Goal: Navigation & Orientation: Find specific page/section

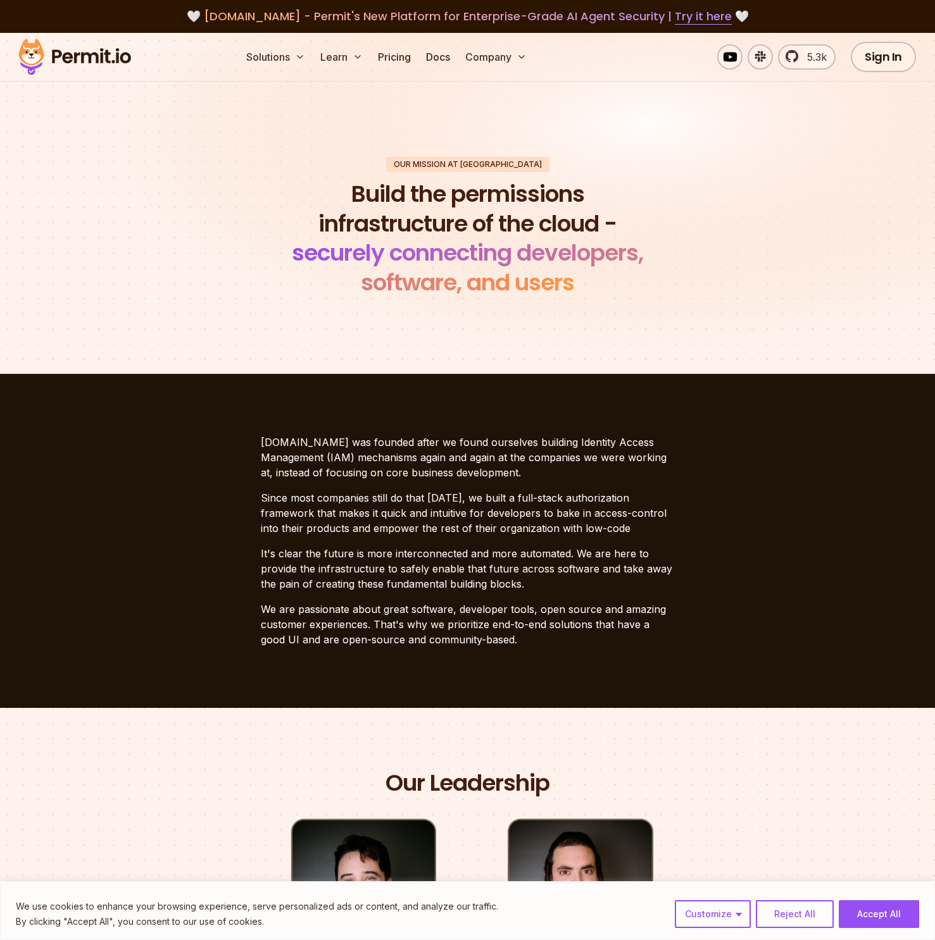
scroll to position [617, 0]
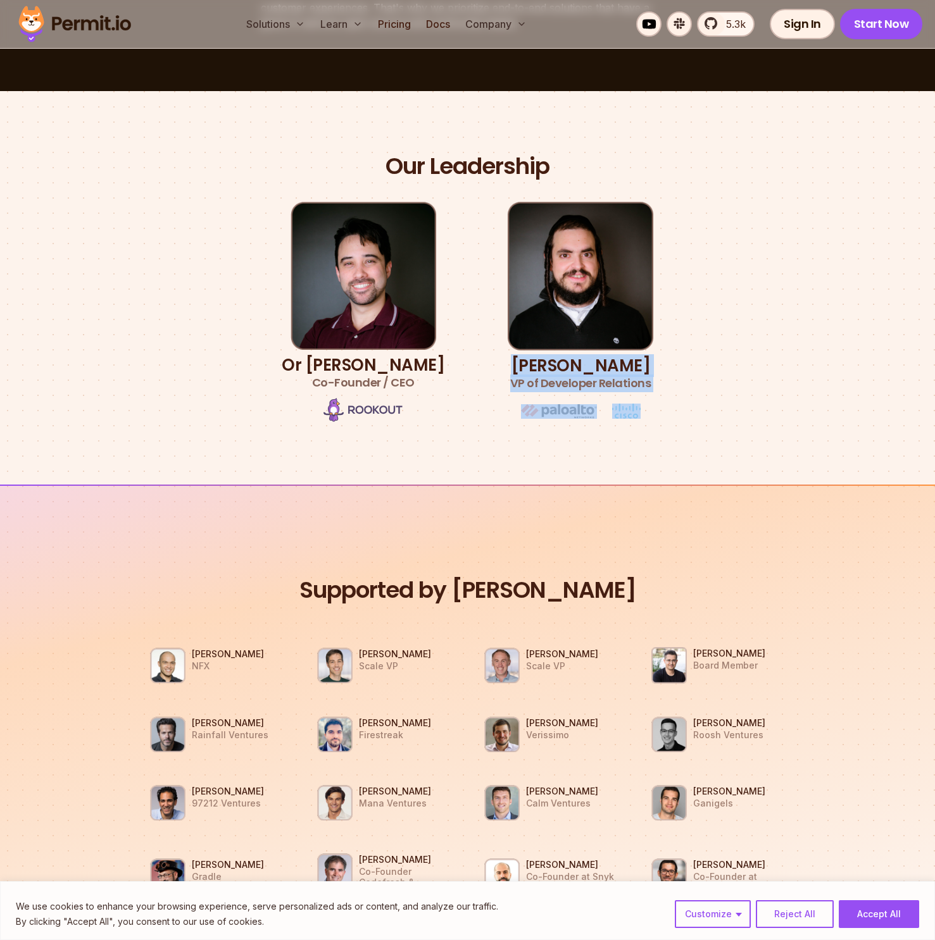
drag, startPoint x: 503, startPoint y: 364, endPoint x: 650, endPoint y: 414, distance: 155.1
click at [650, 414] on div "Our Leadership Or [PERSON_NAME] Co-Founder / CEO [PERSON_NAME] VP of Developer …" at bounding box center [468, 288] width 886 height 272
click at [654, 414] on div "Our Leadership Or [PERSON_NAME] Co-Founder / CEO [PERSON_NAME] VP of Developer …" at bounding box center [468, 288] width 886 height 272
drag, startPoint x: 521, startPoint y: 382, endPoint x: 652, endPoint y: 396, distance: 131.7
click at [645, 397] on div "Our Leadership Or [PERSON_NAME] Co-Founder / CEO [PERSON_NAME] VP of Developer …" at bounding box center [468, 288] width 886 height 272
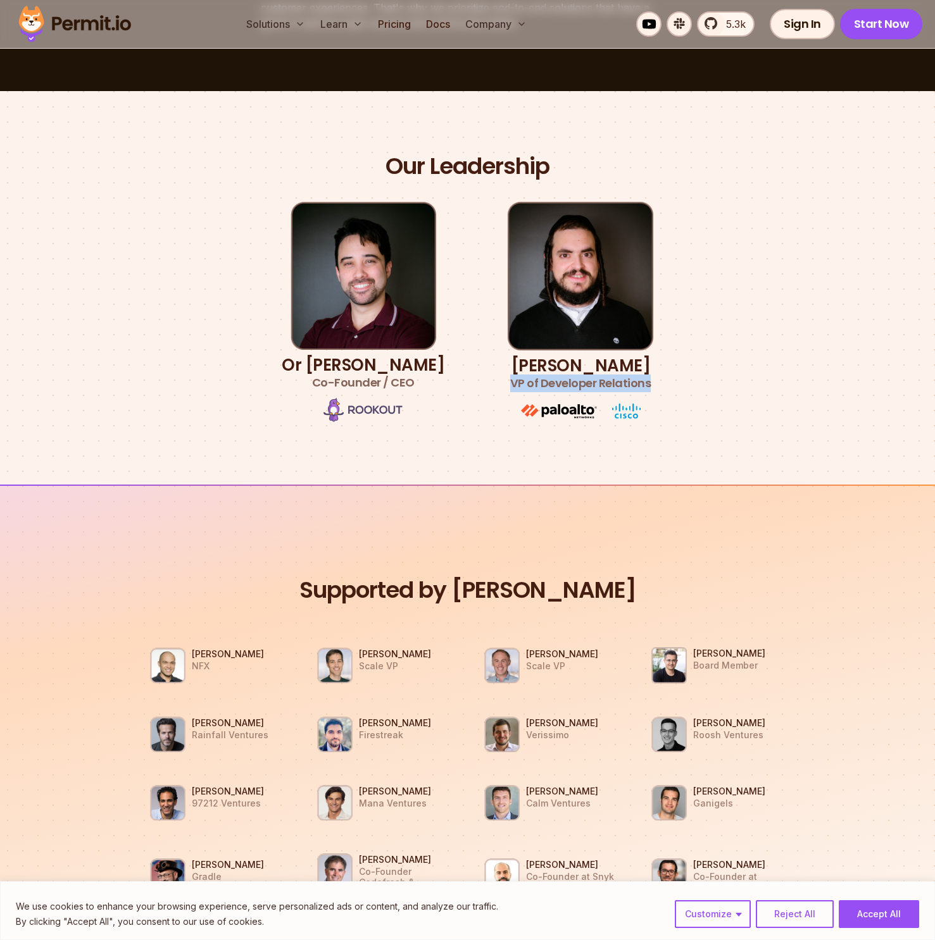
click at [652, 395] on div "Our Leadership Or [PERSON_NAME] Co-Founder / CEO [PERSON_NAME] VP of Developer …" at bounding box center [468, 288] width 886 height 272
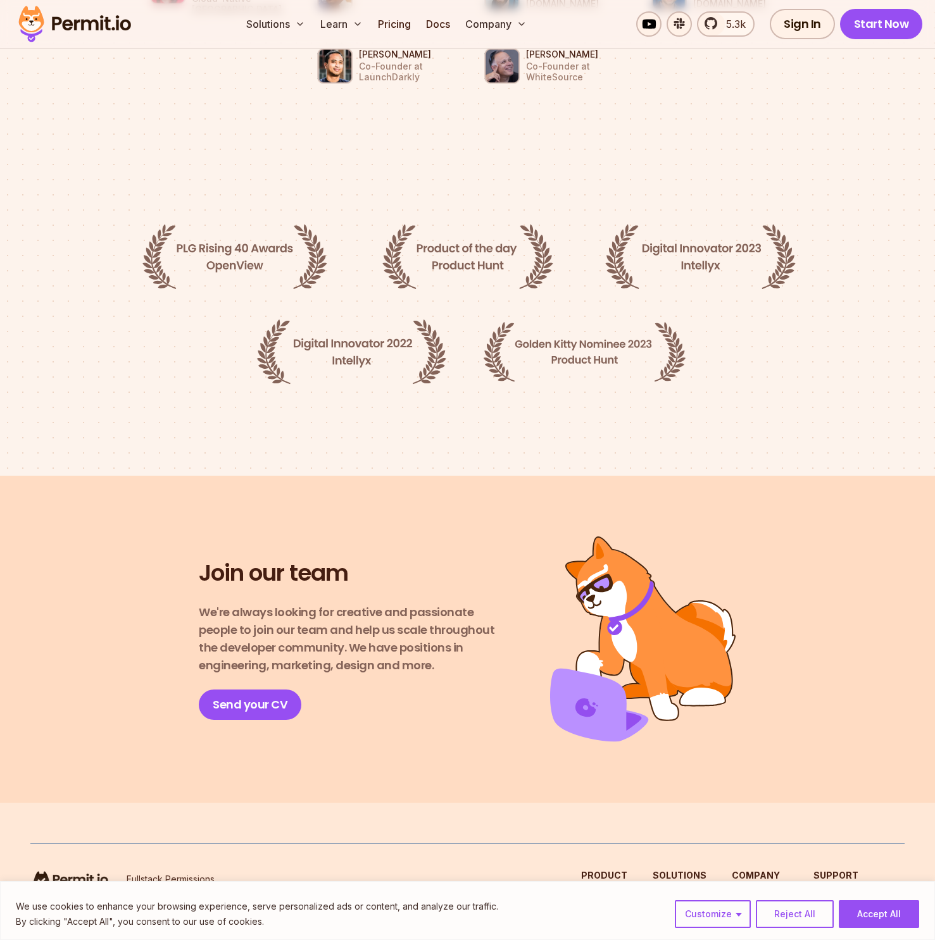
scroll to position [1895, 0]
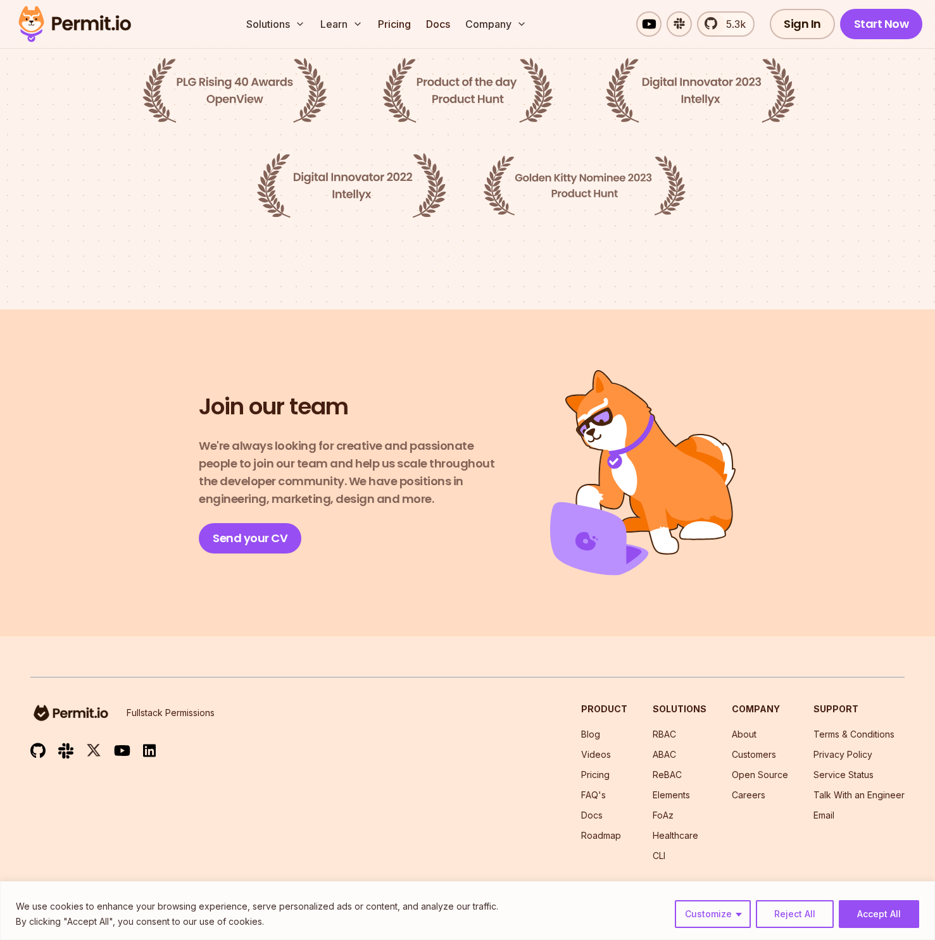
click at [604, 769] on li "Pricing" at bounding box center [604, 775] width 46 height 13
click at [605, 770] on link "Pricing" at bounding box center [595, 775] width 28 height 11
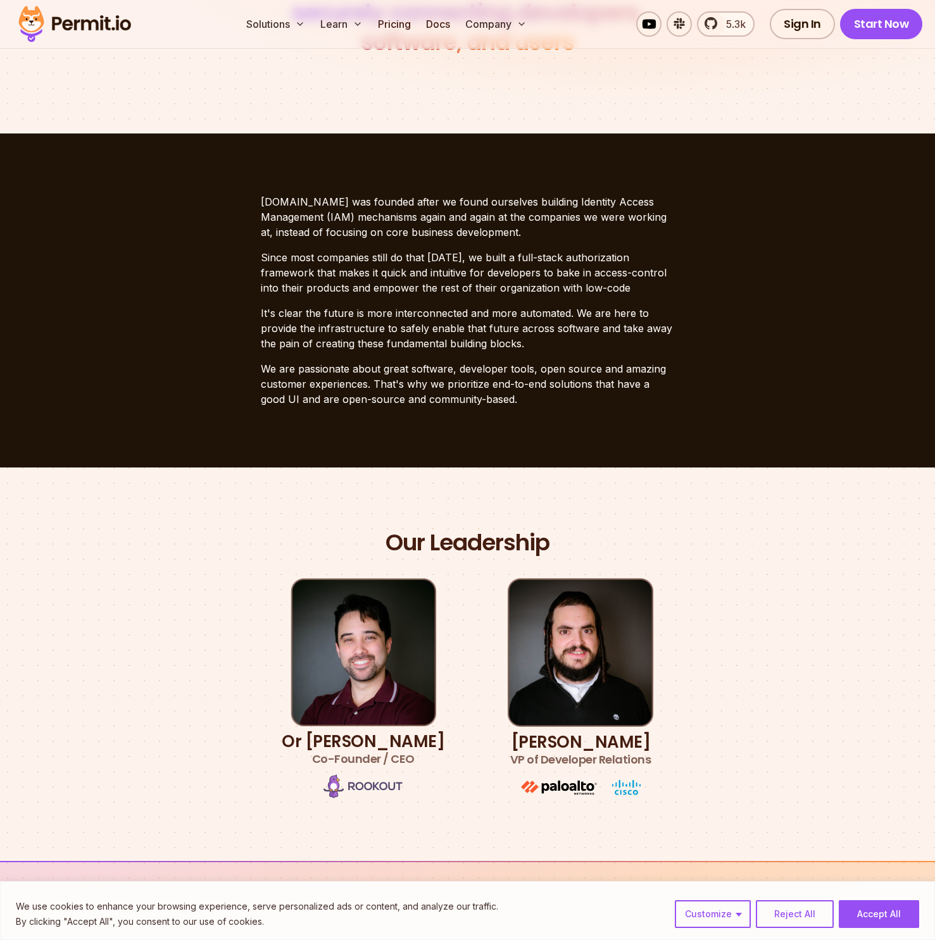
scroll to position [65, 0]
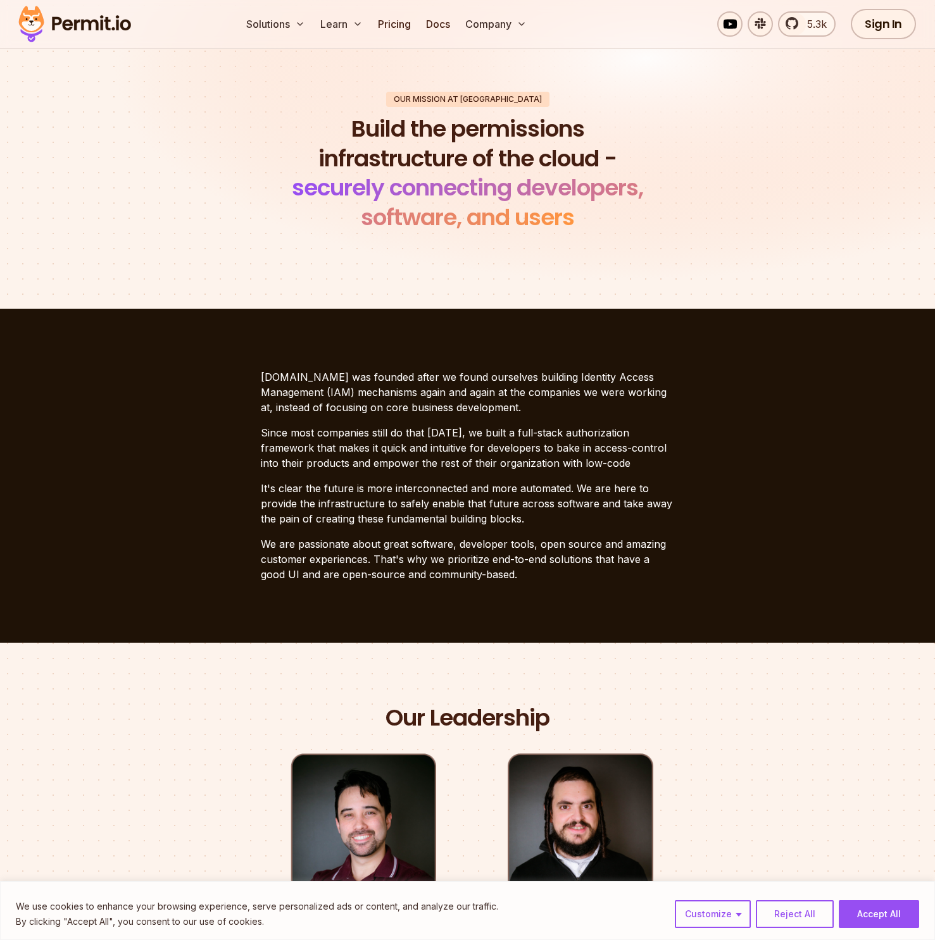
click at [131, 17] on img at bounding box center [75, 24] width 124 height 43
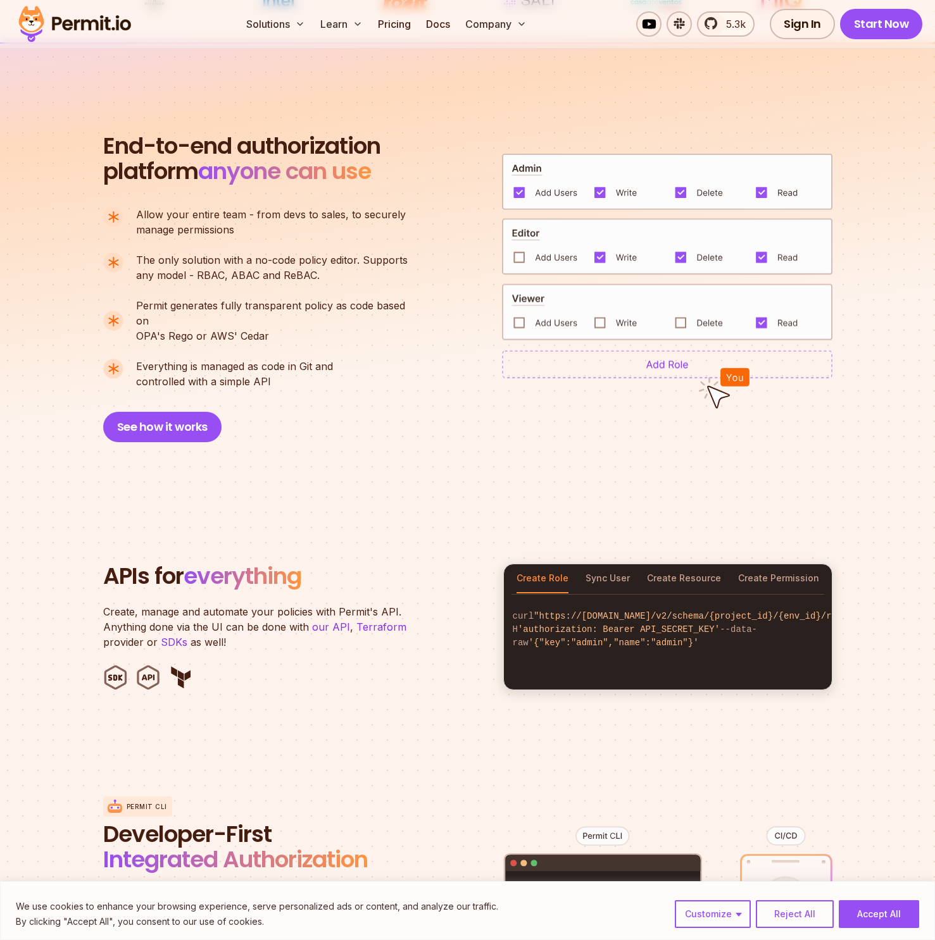
scroll to position [1077, 0]
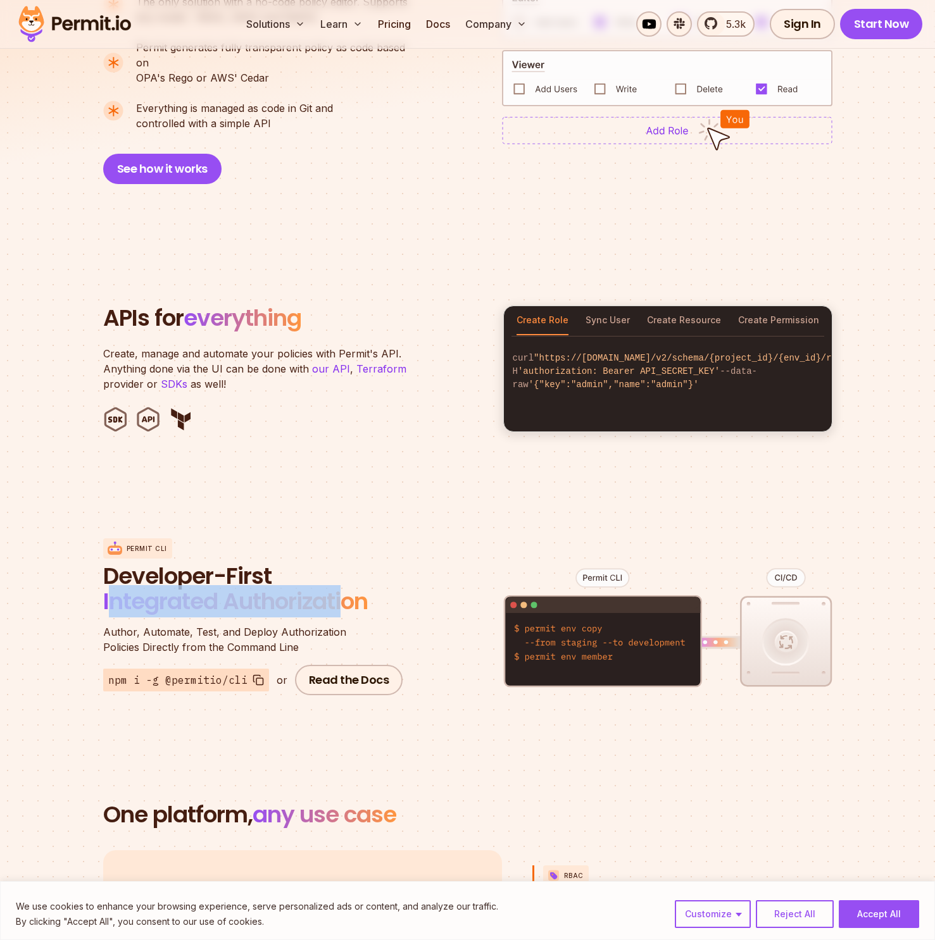
drag, startPoint x: 134, startPoint y: 575, endPoint x: 347, endPoint y: 597, distance: 214.5
click at [347, 597] on span "Integrated Authorization" at bounding box center [235, 601] width 265 height 32
click at [349, 597] on span "Integrated Authorization" at bounding box center [235, 601] width 265 height 32
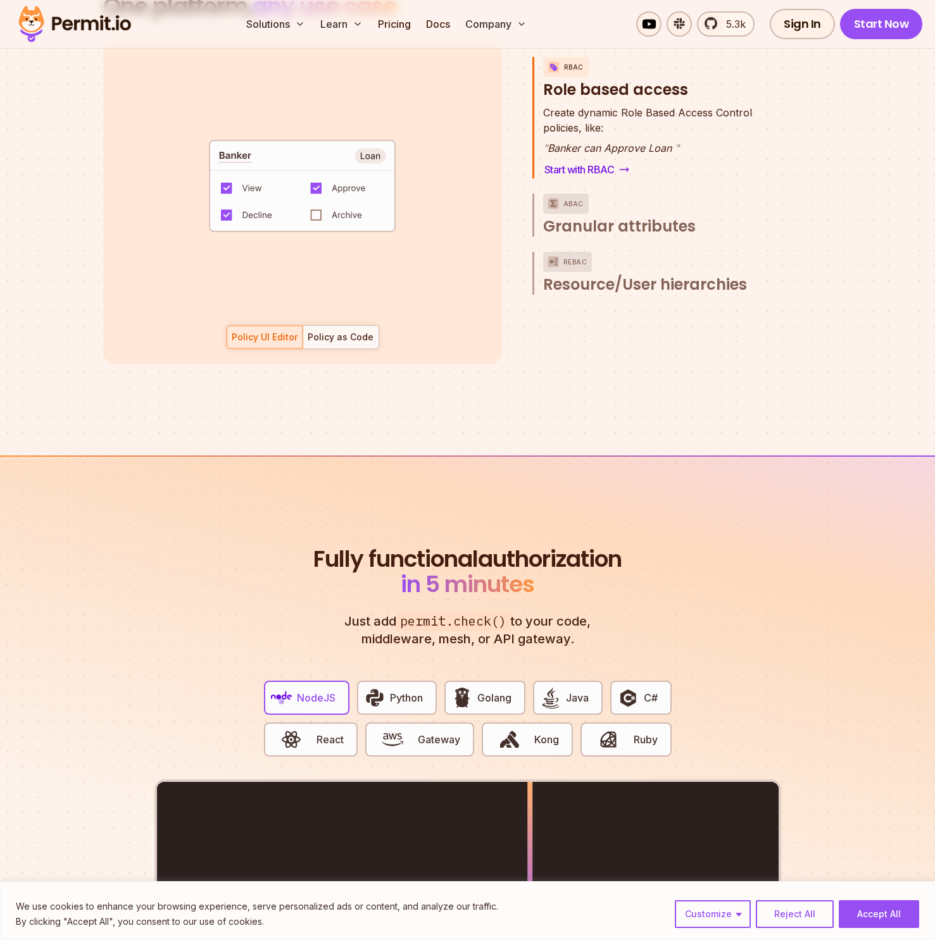
scroll to position [1893, 0]
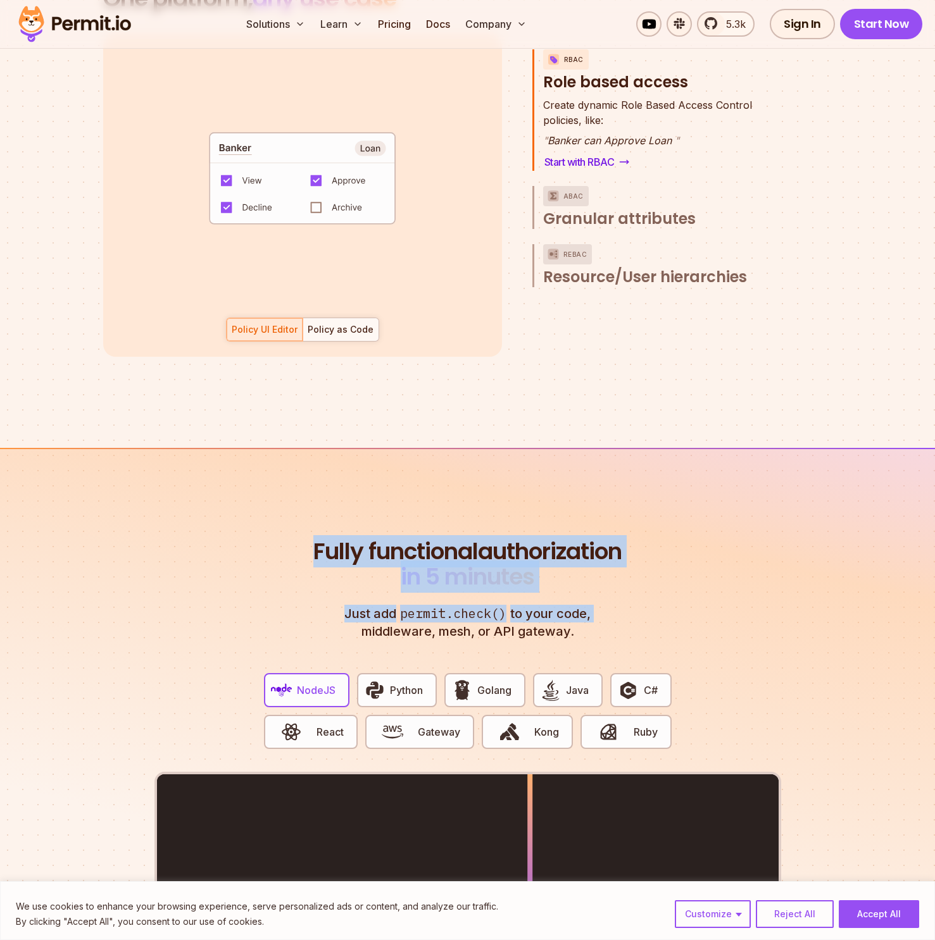
drag, startPoint x: 251, startPoint y: 493, endPoint x: 598, endPoint y: 593, distance: 361.5
click at [598, 593] on section "Fully functional authorization in 5 minutes Just add permit.check() to your cod…" at bounding box center [467, 843] width 935 height 790
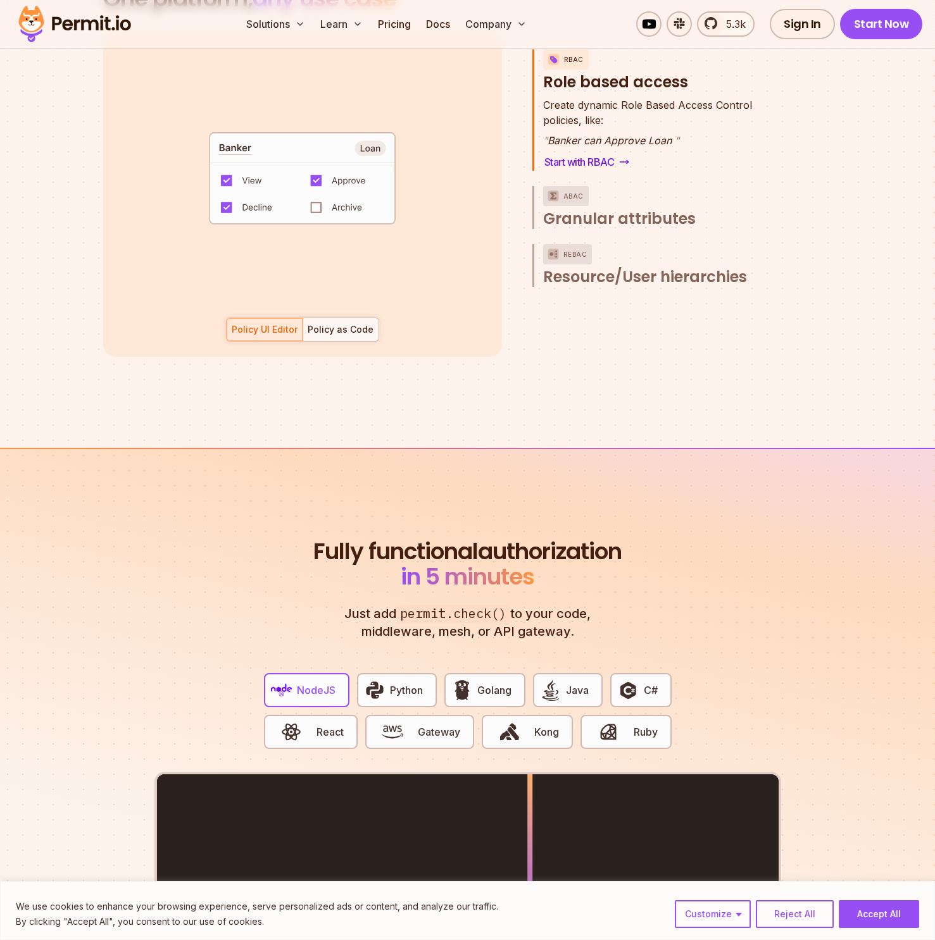
click at [599, 605] on p "Just add permit.check() to your code, middleware, mesh, or API gateway." at bounding box center [467, 622] width 273 height 35
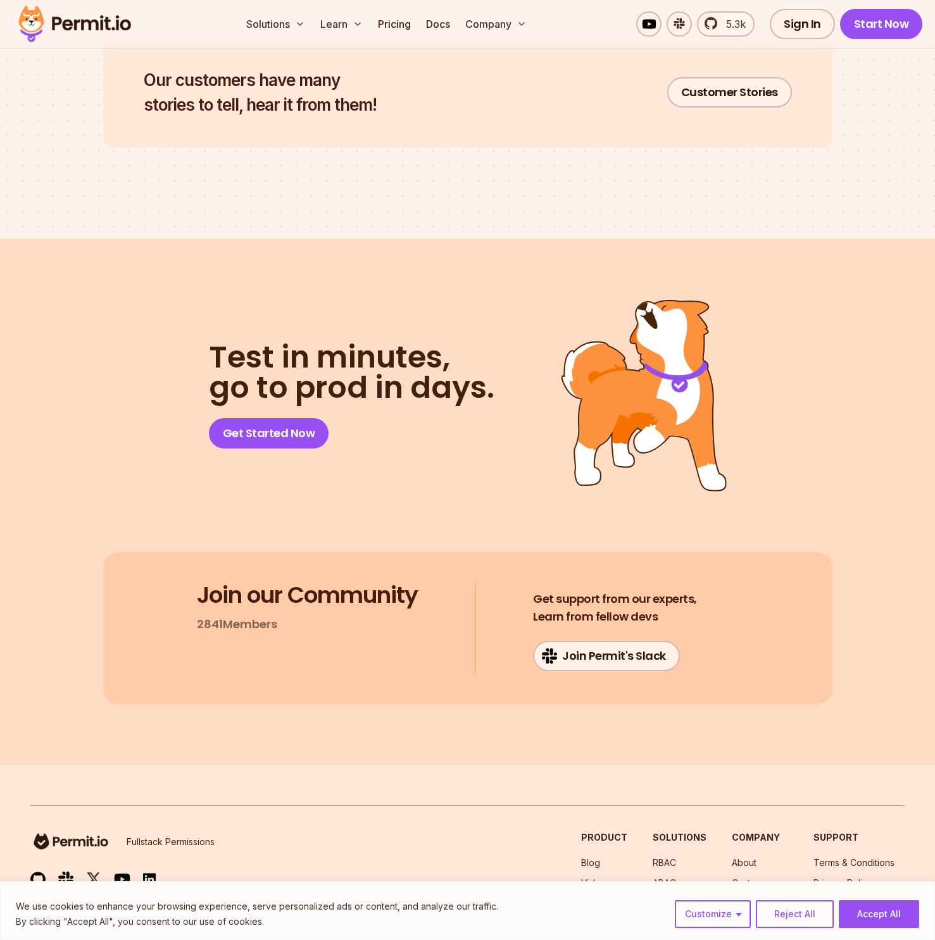
scroll to position [6469, 0]
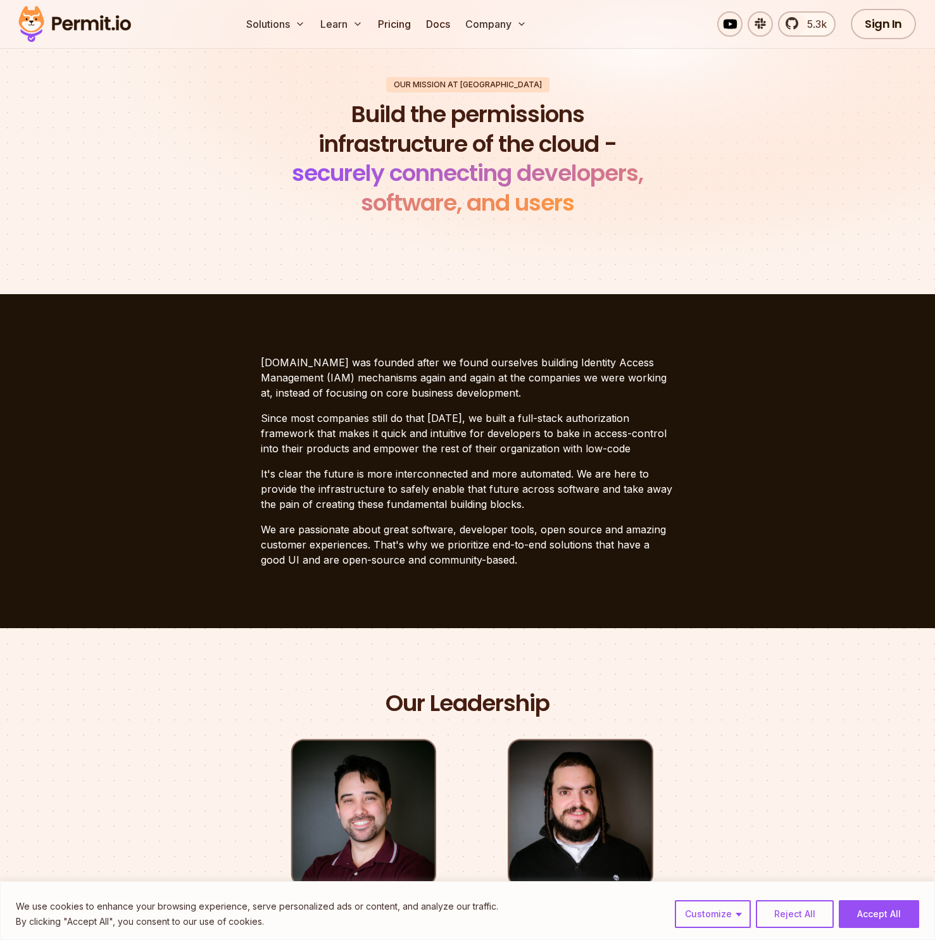
scroll to position [65, 0]
